Goal: Information Seeking & Learning: Learn about a topic

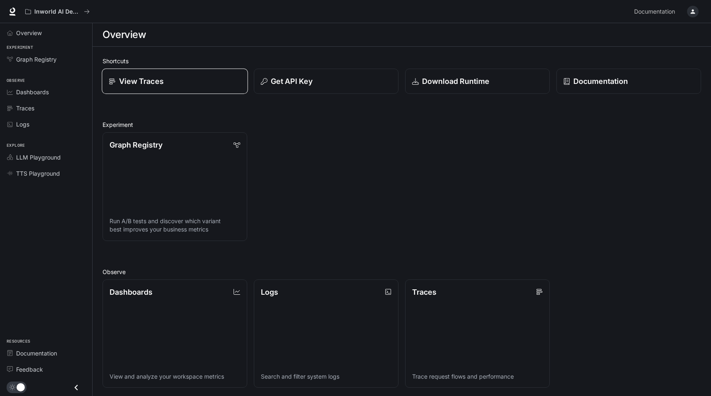
click at [172, 85] on div "View Traces" at bounding box center [175, 81] width 132 height 11
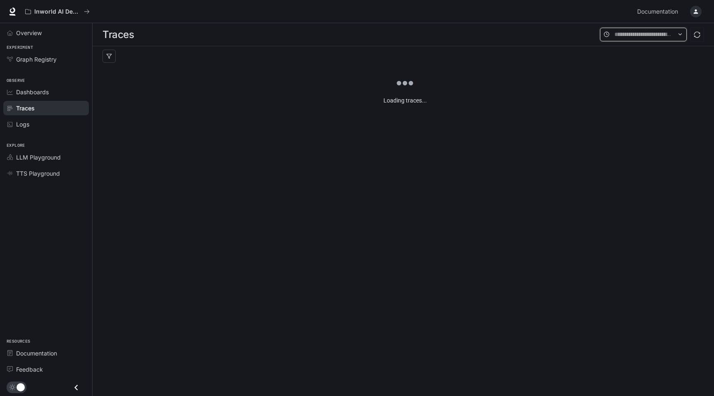
click at [642, 32] on input "text" at bounding box center [643, 34] width 58 height 9
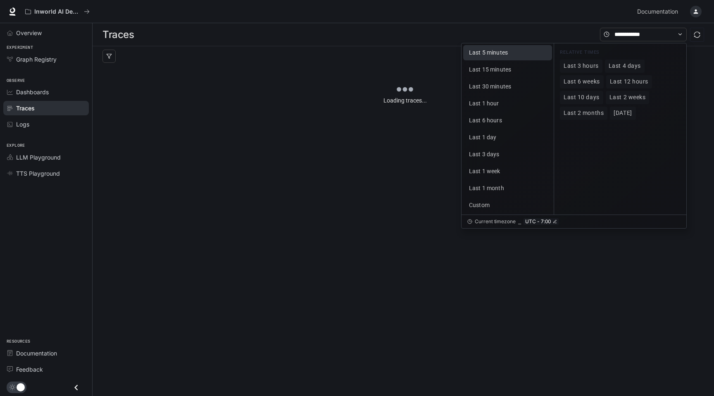
click at [502, 56] on button "Last 5 minutes" at bounding box center [507, 52] width 89 height 15
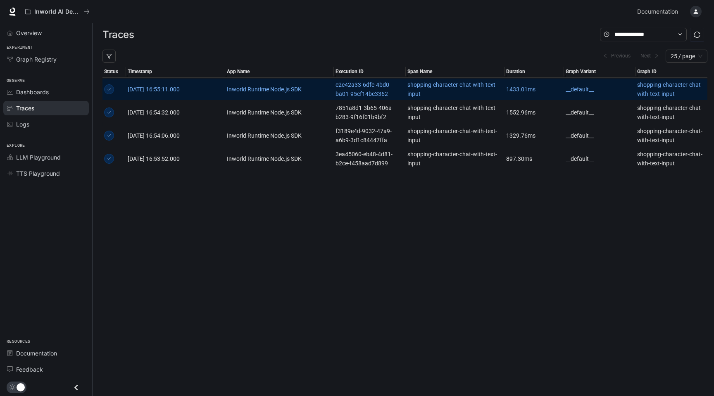
click at [217, 90] on link "[DATE] 16:55:11.000" at bounding box center [175, 89] width 95 height 9
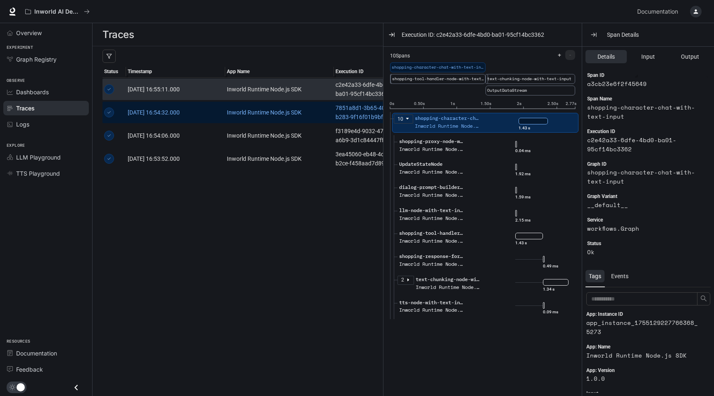
scroll to position [13, 0]
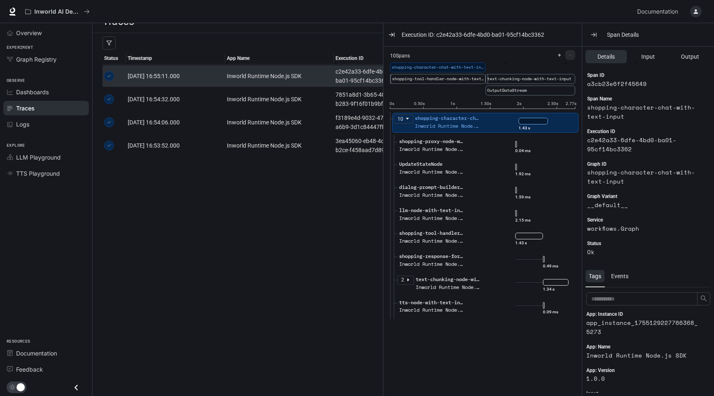
click at [407, 118] on icon "caret-down" at bounding box center [407, 119] width 3 height 2
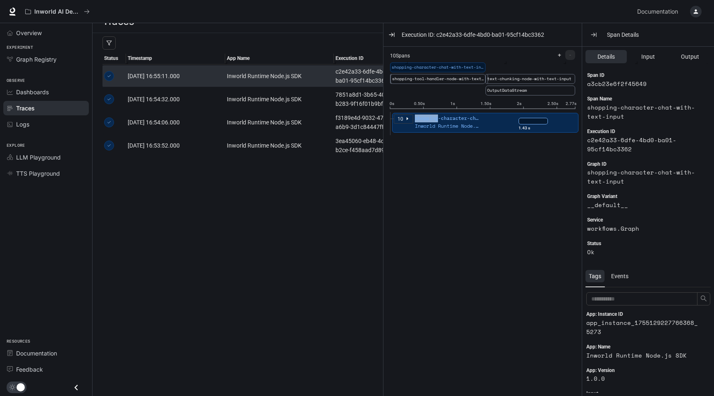
click at [407, 118] on icon "caret-right" at bounding box center [407, 119] width 4 height 4
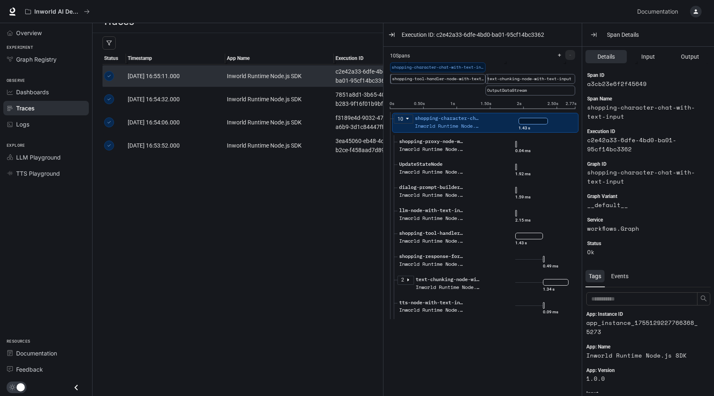
click at [406, 120] on icon "caret-down" at bounding box center [407, 119] width 4 height 4
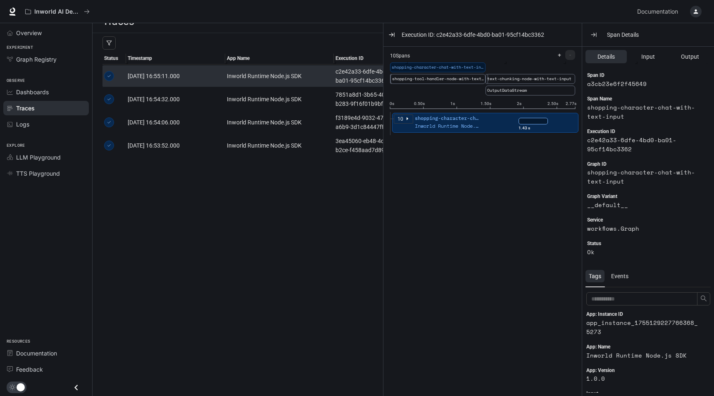
click at [406, 120] on icon "caret-right" at bounding box center [407, 119] width 4 height 4
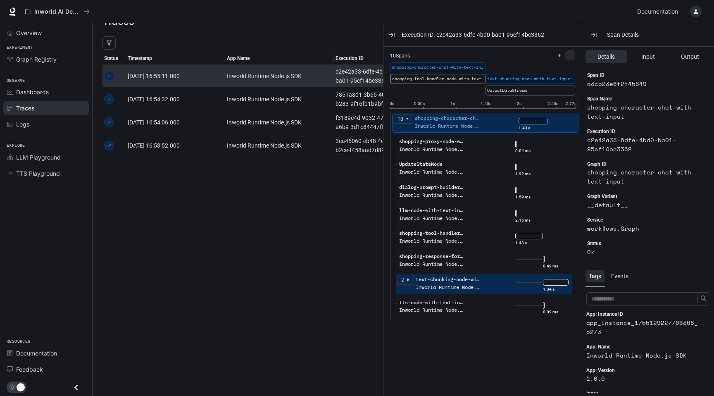
click at [402, 282] on article "2" at bounding box center [402, 280] width 3 height 8
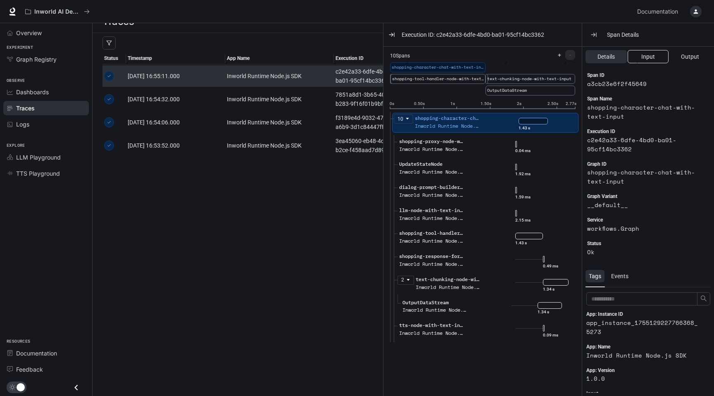
click at [653, 59] on span "Input" at bounding box center [648, 56] width 14 height 9
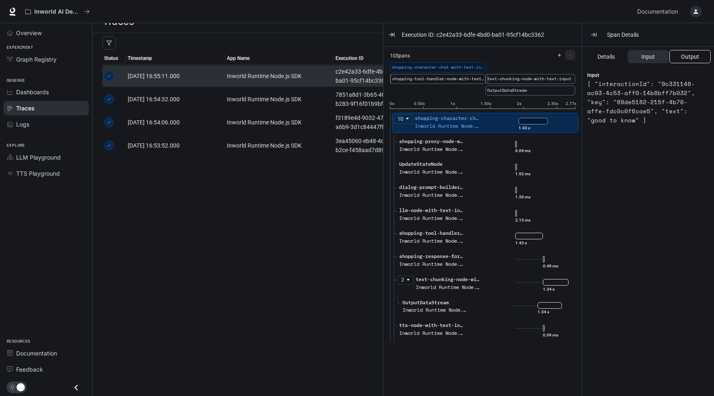
click at [681, 56] on span "Output" at bounding box center [690, 56] width 18 height 9
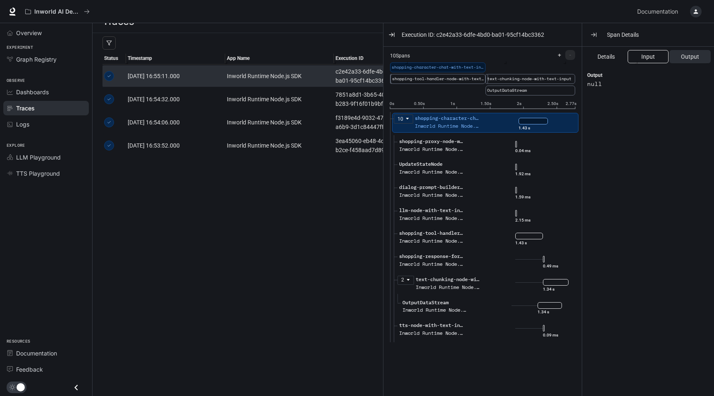
click at [645, 59] on span "Input" at bounding box center [648, 56] width 14 height 9
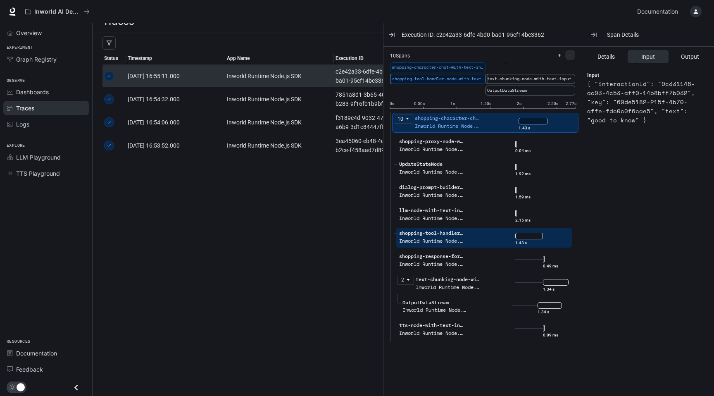
click at [486, 237] on div "shopping-tool-handler-node-with-text-input Inworld Runtime Node.js SDK" at bounding box center [456, 239] width 118 height 21
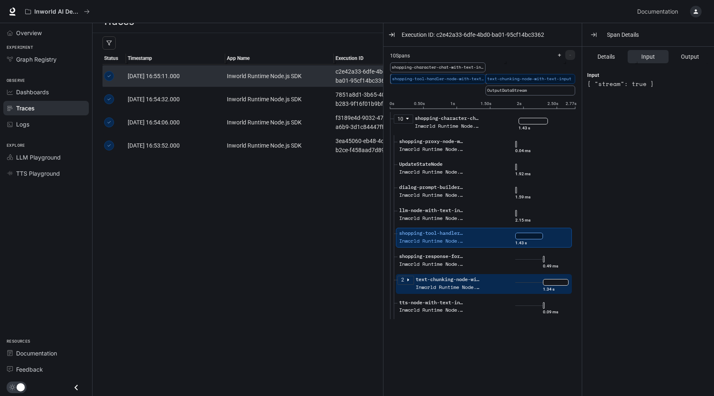
click at [496, 290] on div "2 text-chunking-node-with-text-input Inworld Runtime Node.js SDK" at bounding box center [456, 286] width 118 height 21
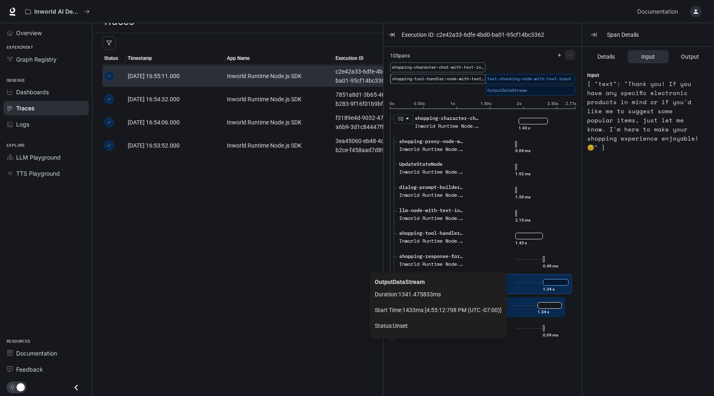
click at [518, 307] on div "1.34 s" at bounding box center [536, 305] width 50 height 13
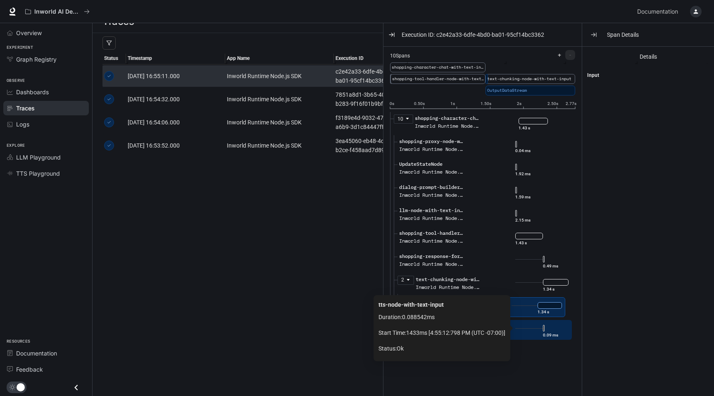
click at [517, 333] on div "0.09 ms" at bounding box center [541, 327] width 53 height 13
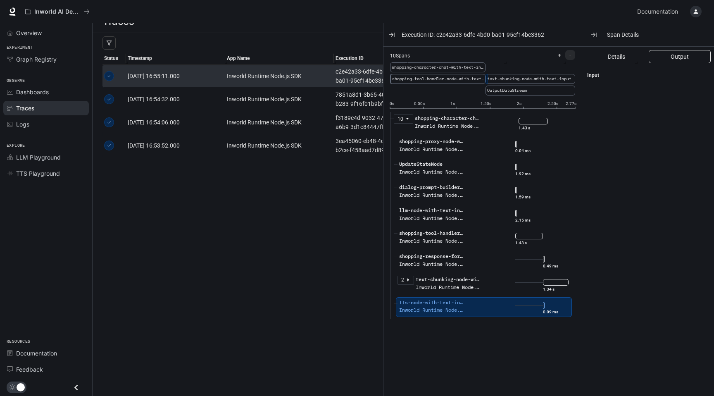
click at [680, 56] on span "Output" at bounding box center [680, 56] width 18 height 9
click at [635, 59] on span at bounding box center [635, 58] width 4 height 11
click at [615, 57] on span "Details" at bounding box center [616, 56] width 17 height 9
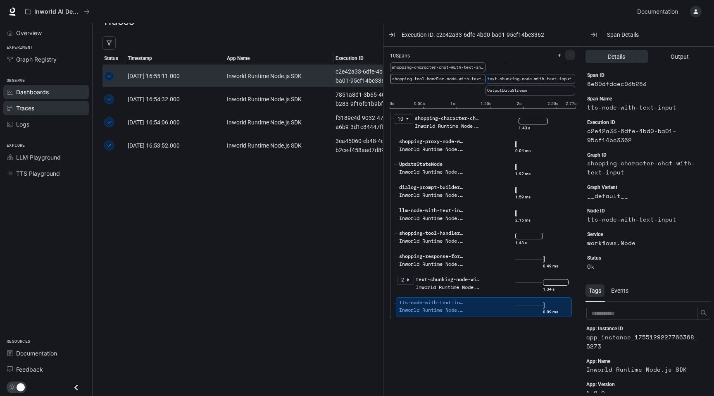
click at [48, 95] on span "Dashboards" at bounding box center [32, 92] width 33 height 9
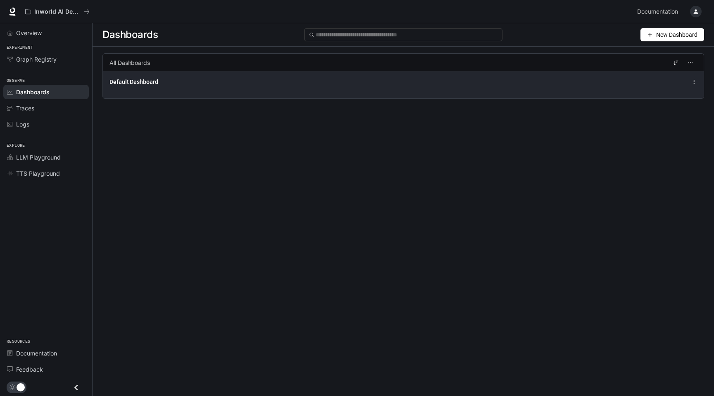
click at [161, 84] on div "Default Dashboard" at bounding box center [279, 82] width 341 height 8
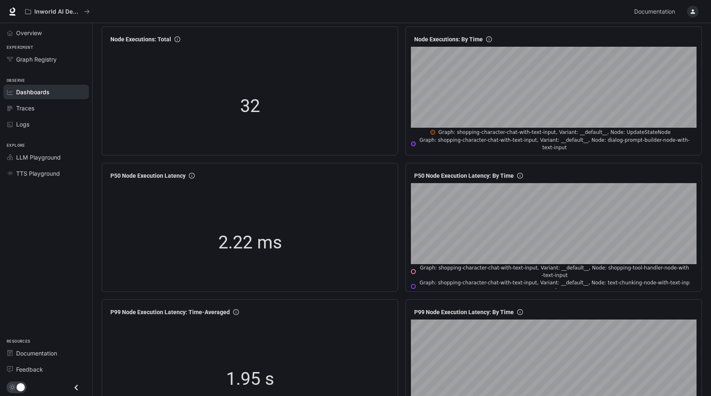
scroll to position [508, 0]
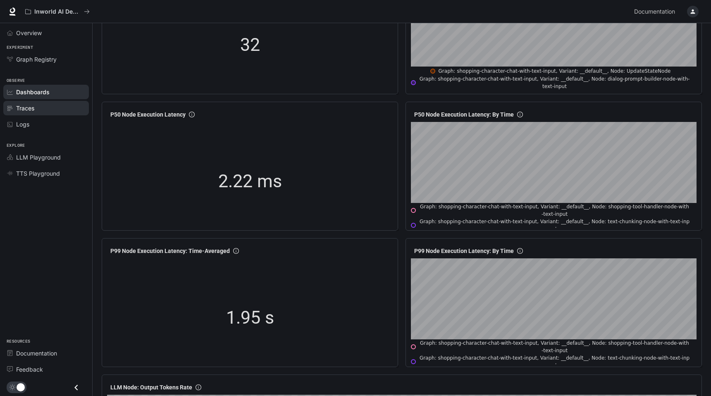
click at [38, 109] on div "Traces" at bounding box center [50, 108] width 69 height 9
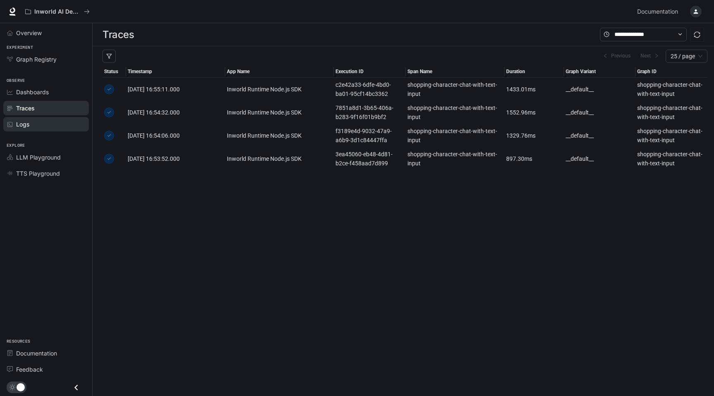
click at [33, 125] on div "Logs" at bounding box center [50, 124] width 69 height 9
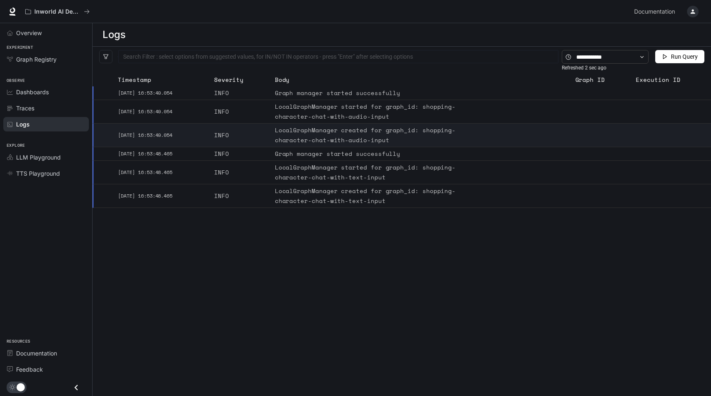
scroll to position [31, 0]
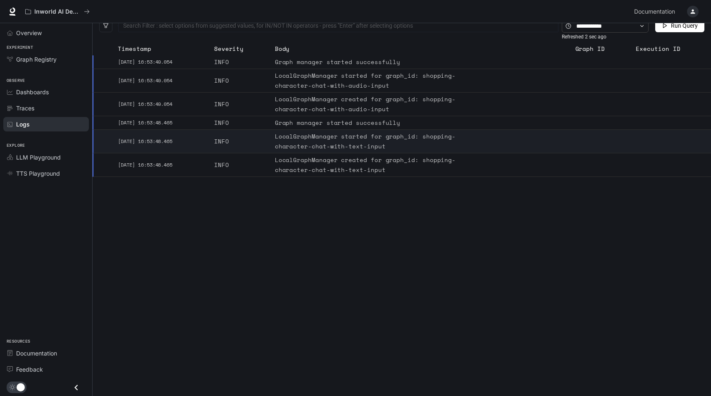
click at [328, 150] on div "LocalGraphManager started for graph_id: shopping-character-chat-with-text-input" at bounding box center [374, 141] width 198 height 20
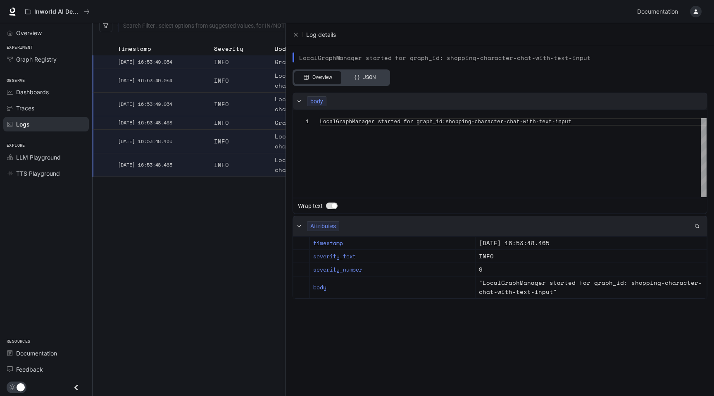
click at [259, 225] on div at bounding box center [357, 198] width 714 height 396
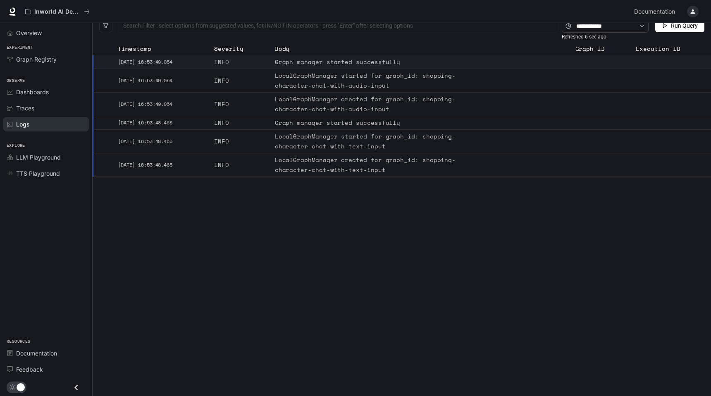
click at [350, 64] on div "Graph manager started successfully" at bounding box center [374, 62] width 198 height 10
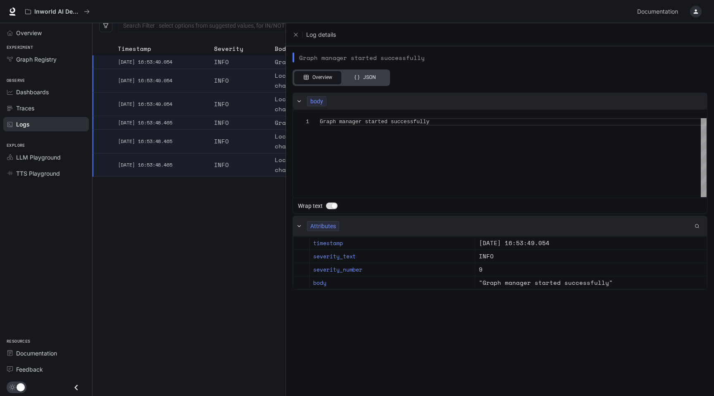
click at [219, 258] on div at bounding box center [357, 198] width 714 height 396
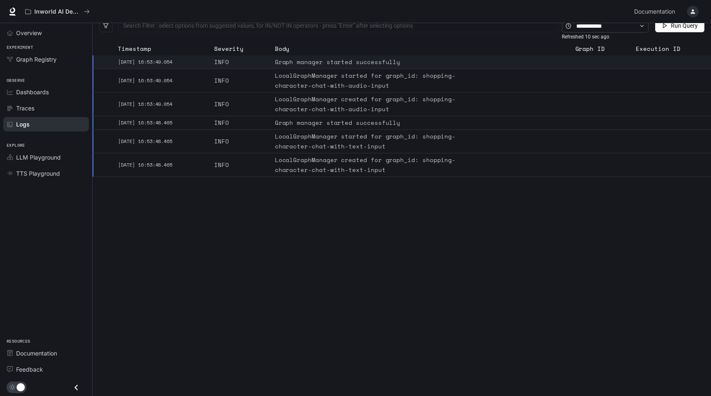
scroll to position [0, 0]
